Goal: Connect with others: Connect with others

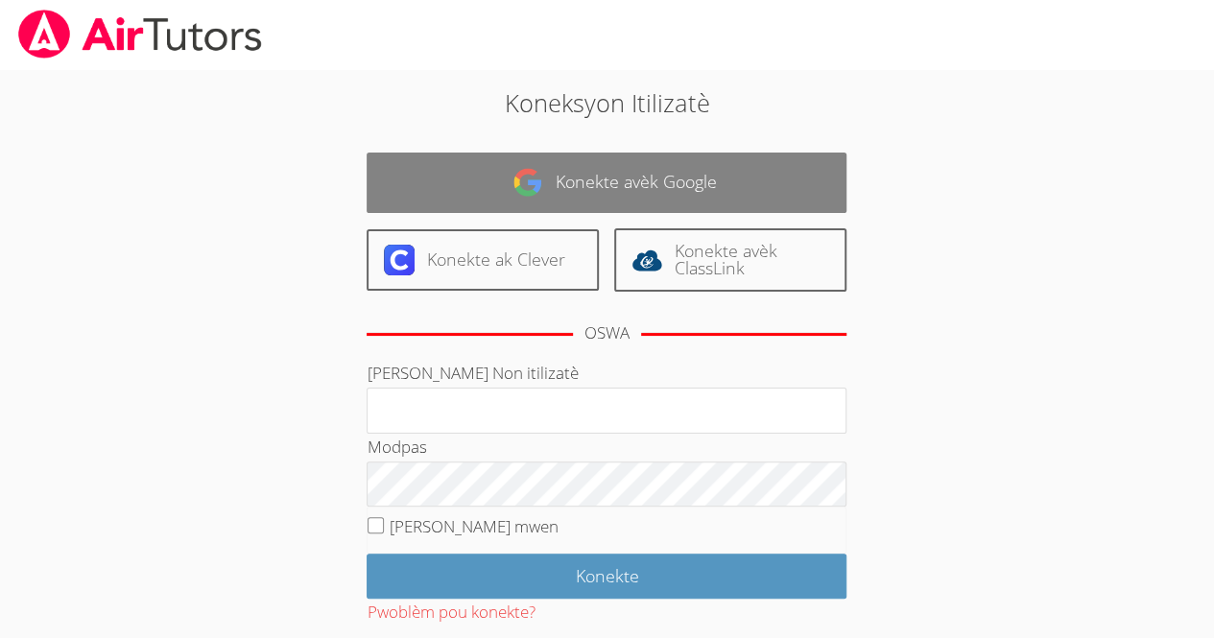
click at [499, 189] on link "Konekte avèk Google" at bounding box center [607, 183] width 480 height 60
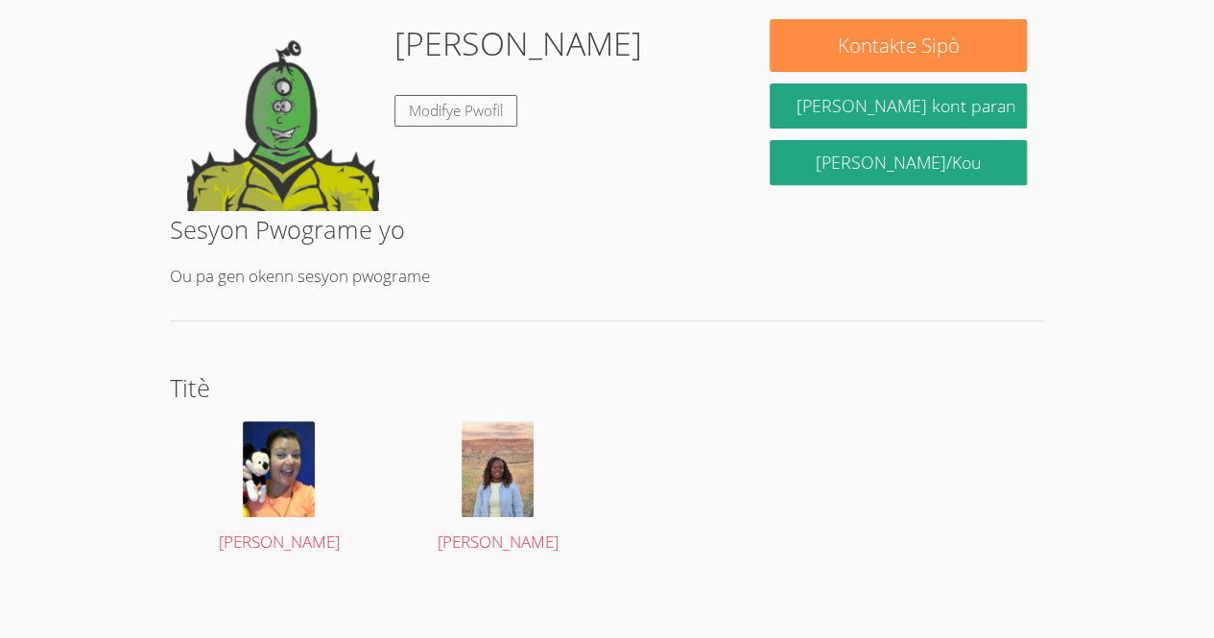
scroll to position [298, 0]
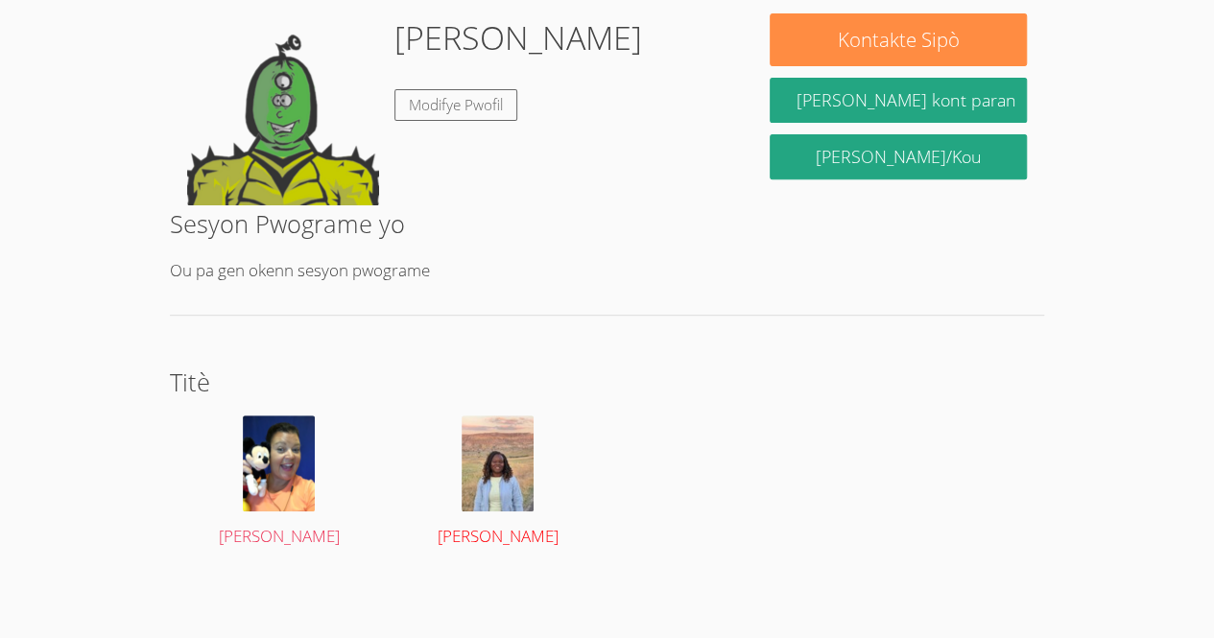
click at [483, 458] on img at bounding box center [498, 464] width 72 height 96
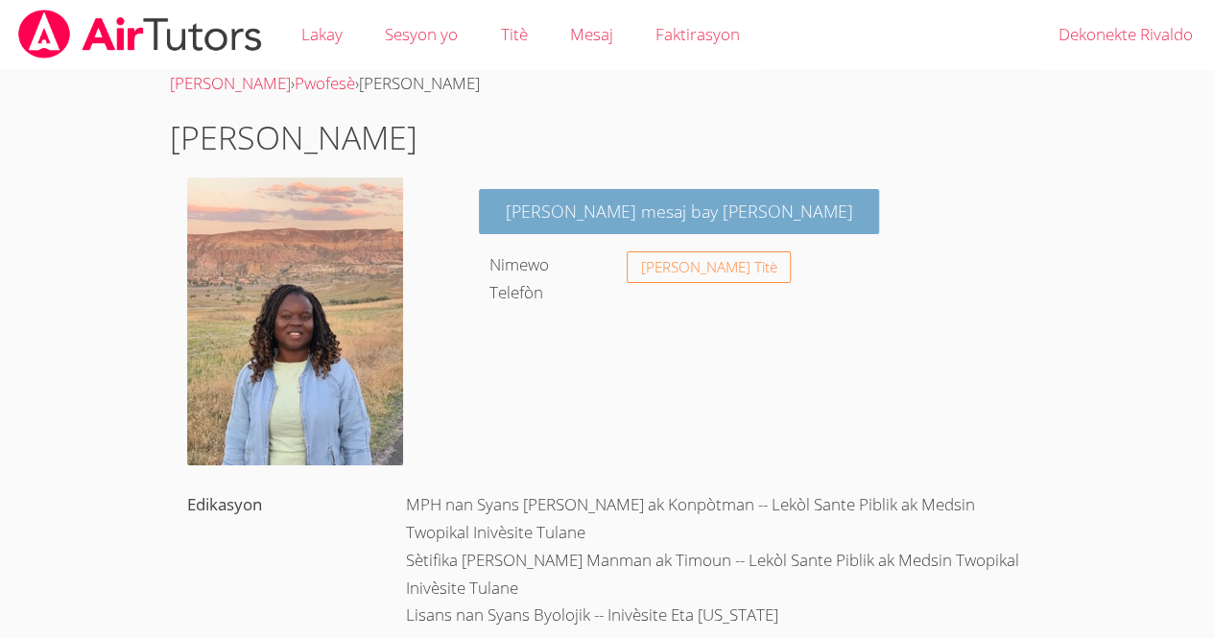
click at [645, 221] on font "Voye yon mesaj bay Georgena" at bounding box center [680, 211] width 348 height 23
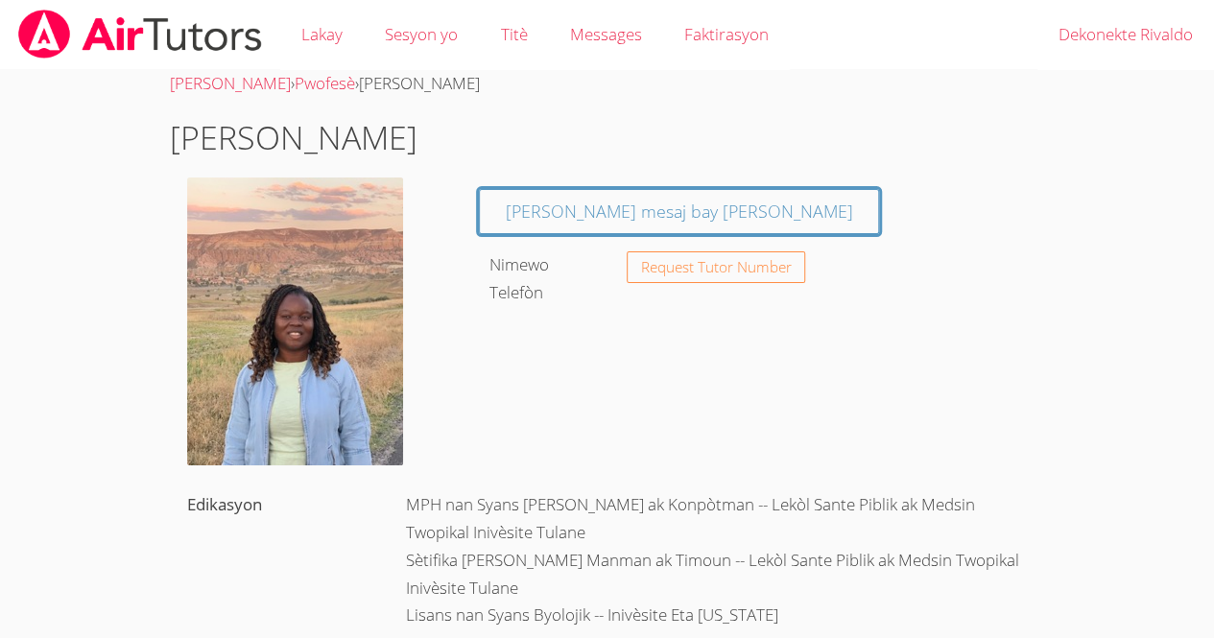
scroll to position [298, 0]
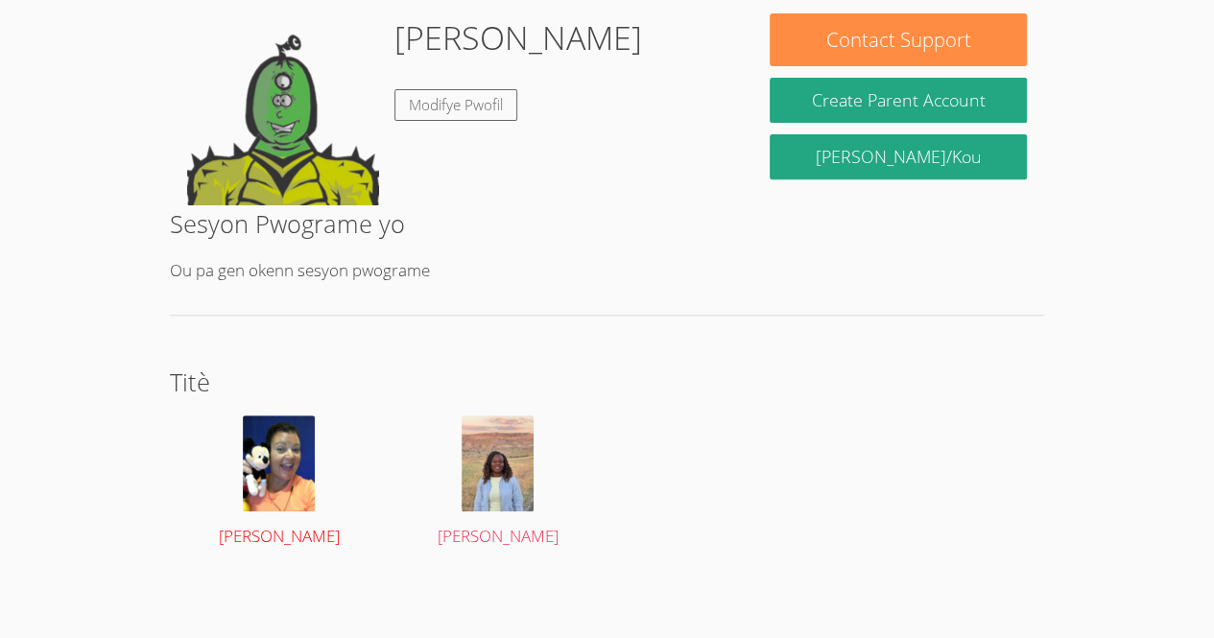
click at [280, 477] on img at bounding box center [279, 464] width 72 height 96
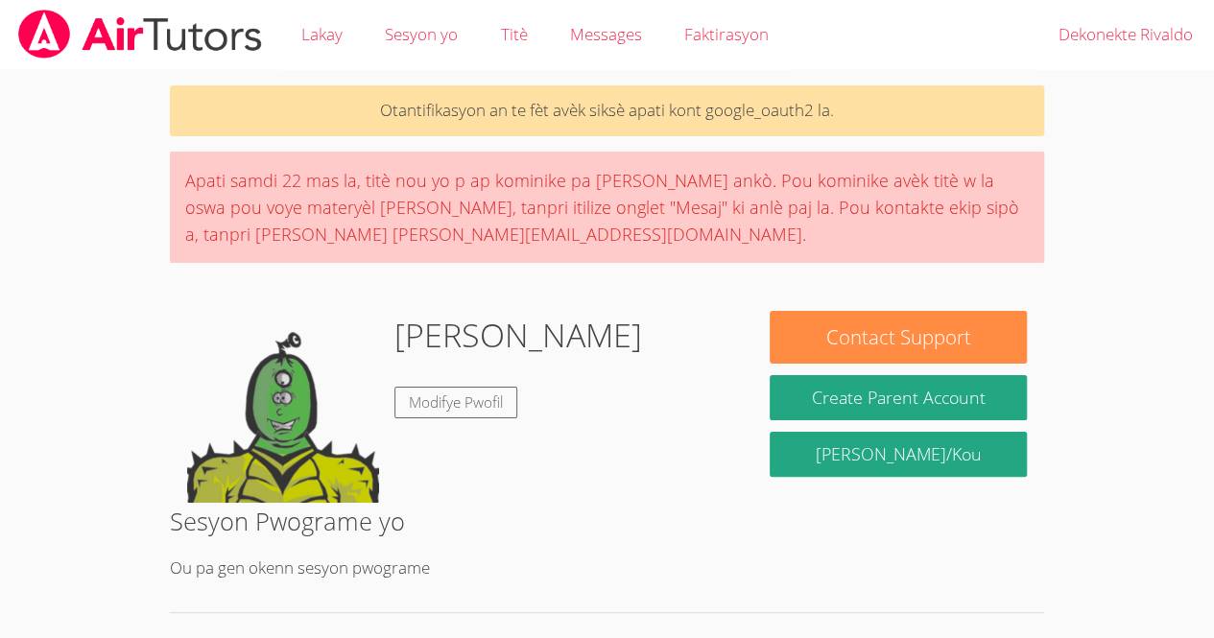
scroll to position [298, 0]
